Goal: Task Accomplishment & Management: Complete application form

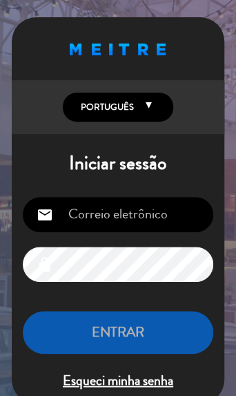
type input "[PERSON_NAME][EMAIL_ADDRESS][DOMAIN_NAME]"
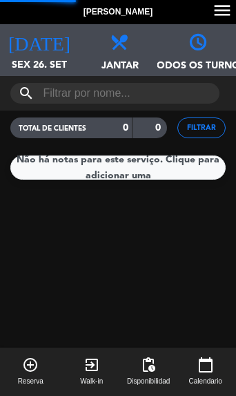
click at [38, 358] on icon "add_circle_outline" at bounding box center [30, 364] width 17 height 17
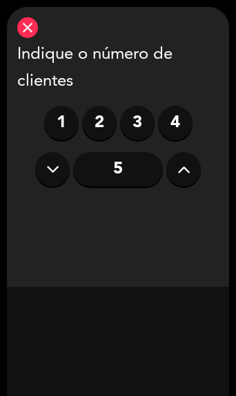
click at [174, 126] on label "4" at bounding box center [175, 123] width 35 height 35
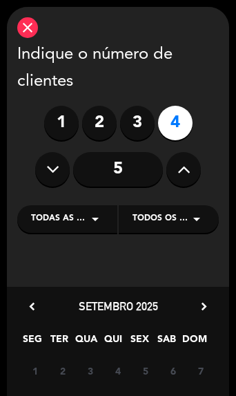
click at [95, 214] on icon "arrow_drop_down" at bounding box center [95, 219] width 17 height 17
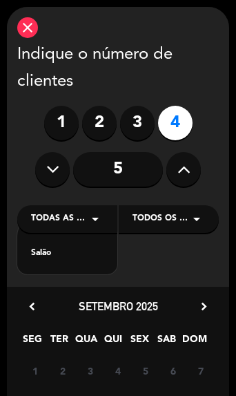
click at [177, 227] on div "Todos os menus arrow_drop_down" at bounding box center [169, 219] width 100 height 28
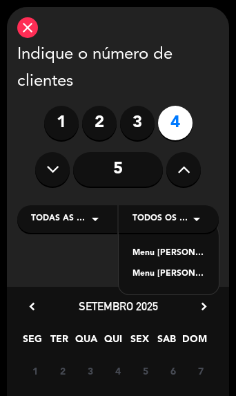
click at [173, 247] on div "Menu [PERSON_NAME]" at bounding box center [169, 254] width 73 height 14
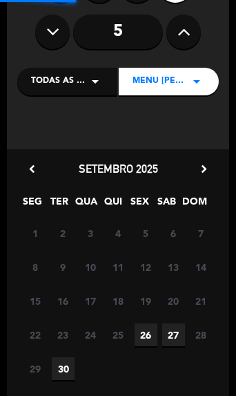
scroll to position [164, 0]
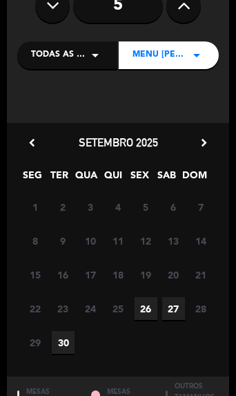
click at [205, 149] on icon "chevron_right" at bounding box center [204, 142] width 15 height 15
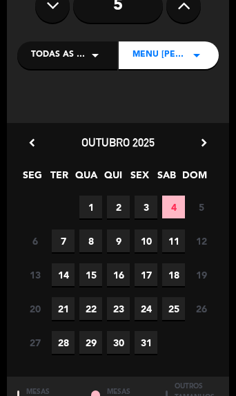
click at [90, 202] on span "1" at bounding box center [90, 206] width 23 height 23
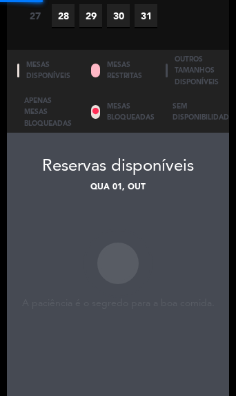
scroll to position [623, 0]
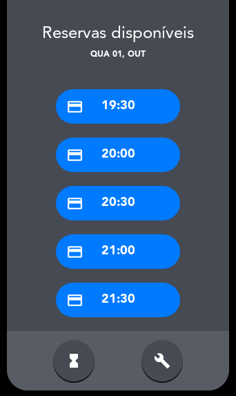
click at [169, 155] on div "credit_card 20:00" at bounding box center [118, 154] width 124 height 35
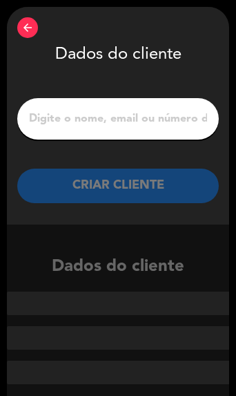
scroll to position [0, 0]
click at [153, 113] on input "1" at bounding box center [118, 118] width 181 height 19
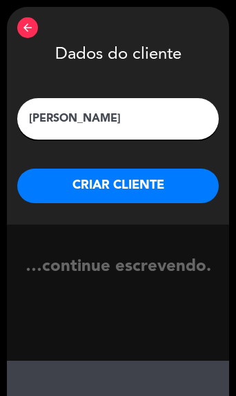
type input "[PERSON_NAME]"
click at [195, 177] on button "CRIAR CLIENTE" at bounding box center [118, 186] width 202 height 35
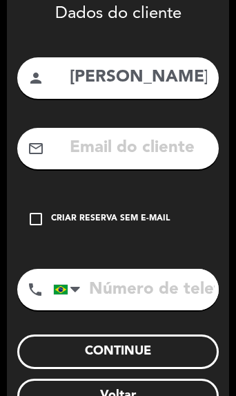
click at [41, 227] on icon "check_box_outline_blank" at bounding box center [36, 219] width 17 height 17
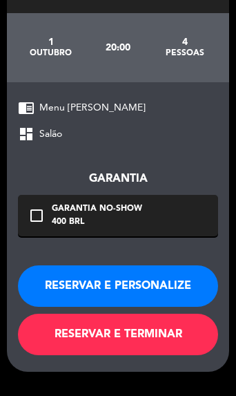
scroll to position [513, 0]
click at [193, 285] on button "RESERVAR E PERSONALIZE" at bounding box center [118, 285] width 200 height 41
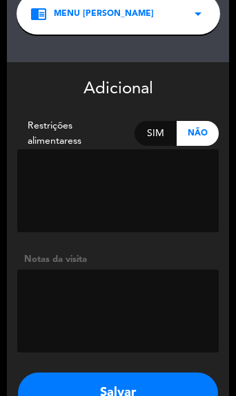
scroll to position [642, 0]
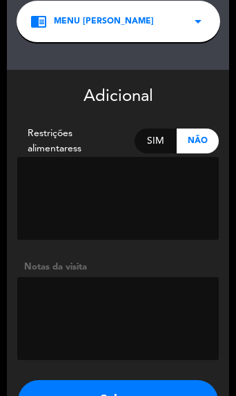
click at [188, 294] on textarea at bounding box center [118, 318] width 202 height 83
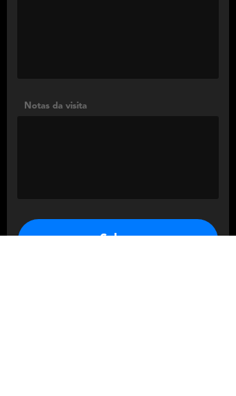
click at [157, 277] on textarea at bounding box center [118, 318] width 202 height 83
paste textarea "Favor reservar a mesa no fundo e a direita, pra quem entra no restaurante. Acho…"
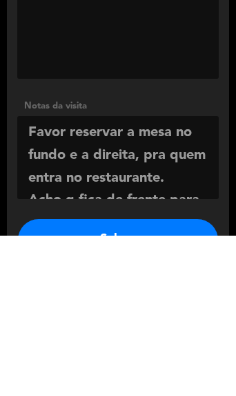
scroll to position [39, 0]
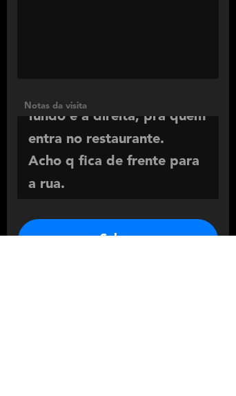
type textarea "Favor reservar a mesa no fundo e a direita, pra quem entra no restaurante. Acho…"
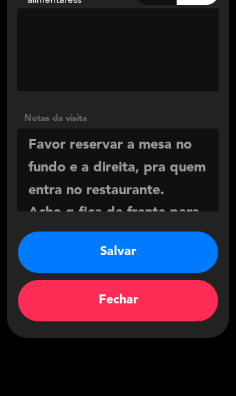
scroll to position [791, 0]
click at [200, 251] on button "Salvar" at bounding box center [118, 251] width 200 height 41
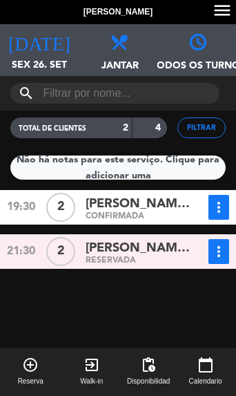
click at [27, 58] on span "Sex 26. set" at bounding box center [39, 70] width 79 height 26
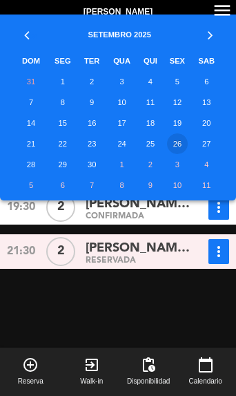
click at [128, 168] on td "1" at bounding box center [122, 164] width 32 height 21
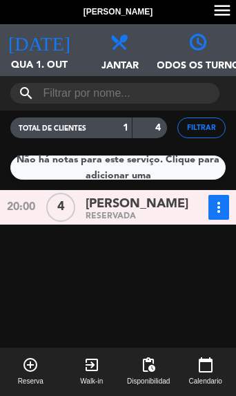
click at [171, 219] on div "RESERVADA" at bounding box center [141, 216] width 110 height 6
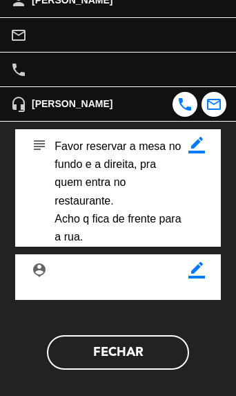
scroll to position [448, 0]
